Goal: Task Accomplishment & Management: Manage account settings

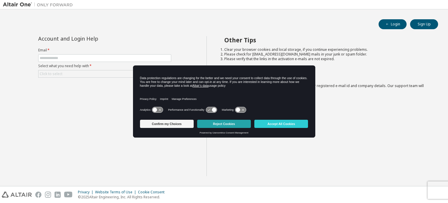
click at [237, 122] on button "Reject Cookies" at bounding box center [224, 124] width 54 height 8
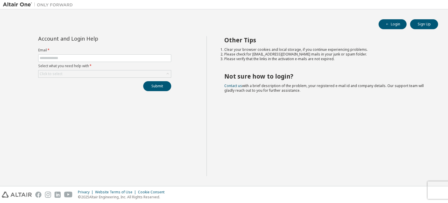
click at [84, 64] on label "Select what you need help with *" at bounding box center [104, 66] width 133 height 5
click at [84, 61] on span at bounding box center [104, 58] width 133 height 8
click at [89, 56] on input "text" at bounding box center [105, 58] width 130 height 5
type input "**********"
click at [169, 71] on icon at bounding box center [168, 74] width 6 height 6
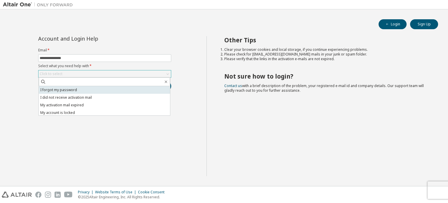
click at [149, 88] on li "I forgot my password" at bounding box center [104, 90] width 131 height 8
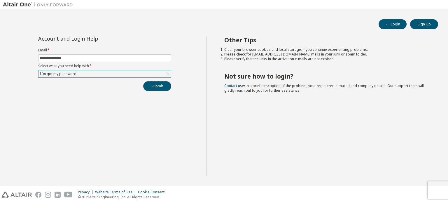
click at [161, 87] on button "Submit" at bounding box center [157, 86] width 28 height 10
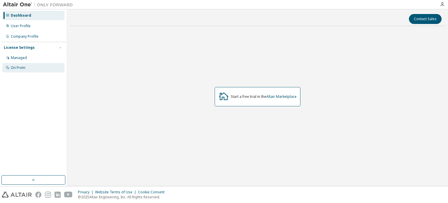
click at [21, 68] on div "On Prem" at bounding box center [18, 67] width 15 height 5
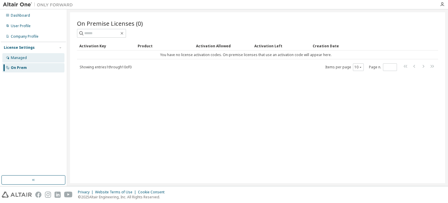
click at [24, 58] on div "Managed" at bounding box center [19, 57] width 16 height 5
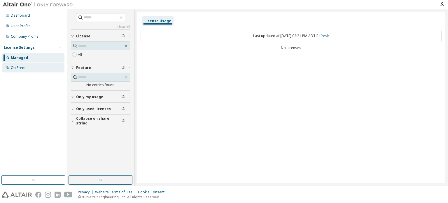
click at [17, 69] on div "On Prem" at bounding box center [18, 67] width 15 height 5
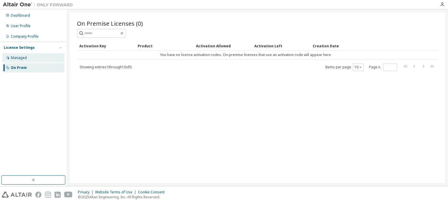
click at [29, 57] on div "Managed" at bounding box center [33, 57] width 62 height 9
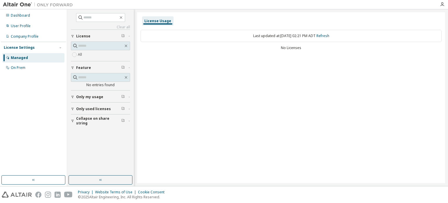
click at [422, 136] on div "License Usage Last updated at: Mon 2025-10-06 02:21 PM ADT Refresh No Licenses" at bounding box center [291, 97] width 308 height 171
click at [415, 108] on div "License Usage Last updated at: Mon 2025-10-06 02:21 PM ADT Refresh No Licenses" at bounding box center [291, 97] width 308 height 171
